Goal: Task Accomplishment & Management: Manage account settings

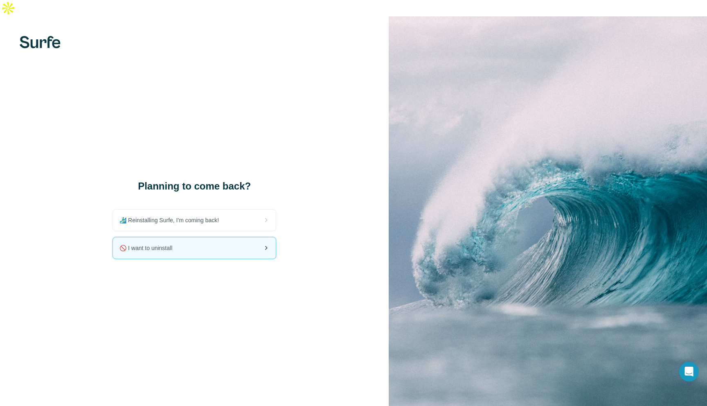
click at [191, 237] on div "🚫 I want to uninstall" at bounding box center [194, 247] width 163 height 21
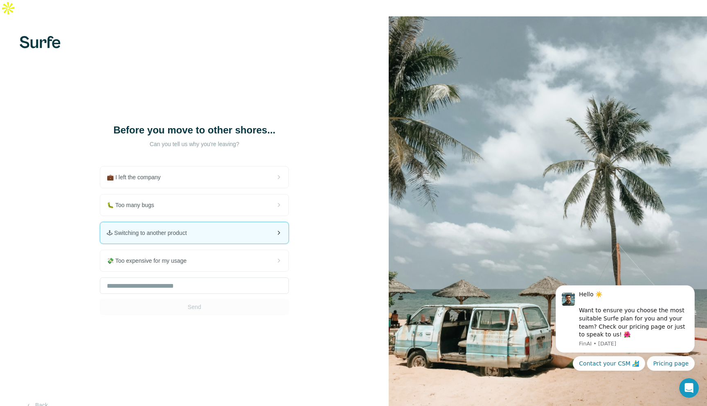
click at [253, 229] on div "🕹 Switching to another product" at bounding box center [194, 232] width 188 height 21
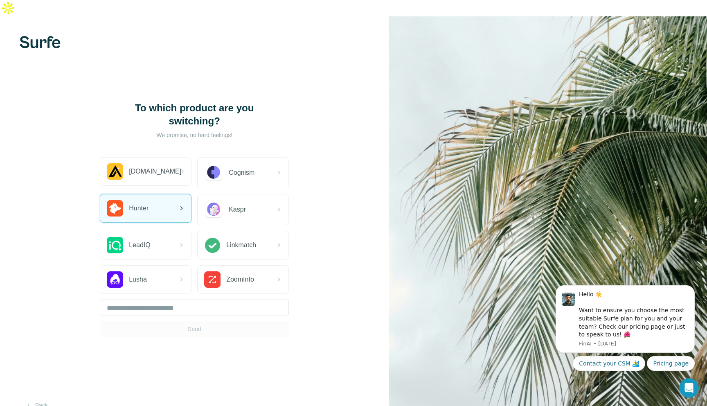
click at [146, 203] on span "Hunter" at bounding box center [139, 208] width 20 height 10
